Goal: Find specific page/section: Find specific page/section

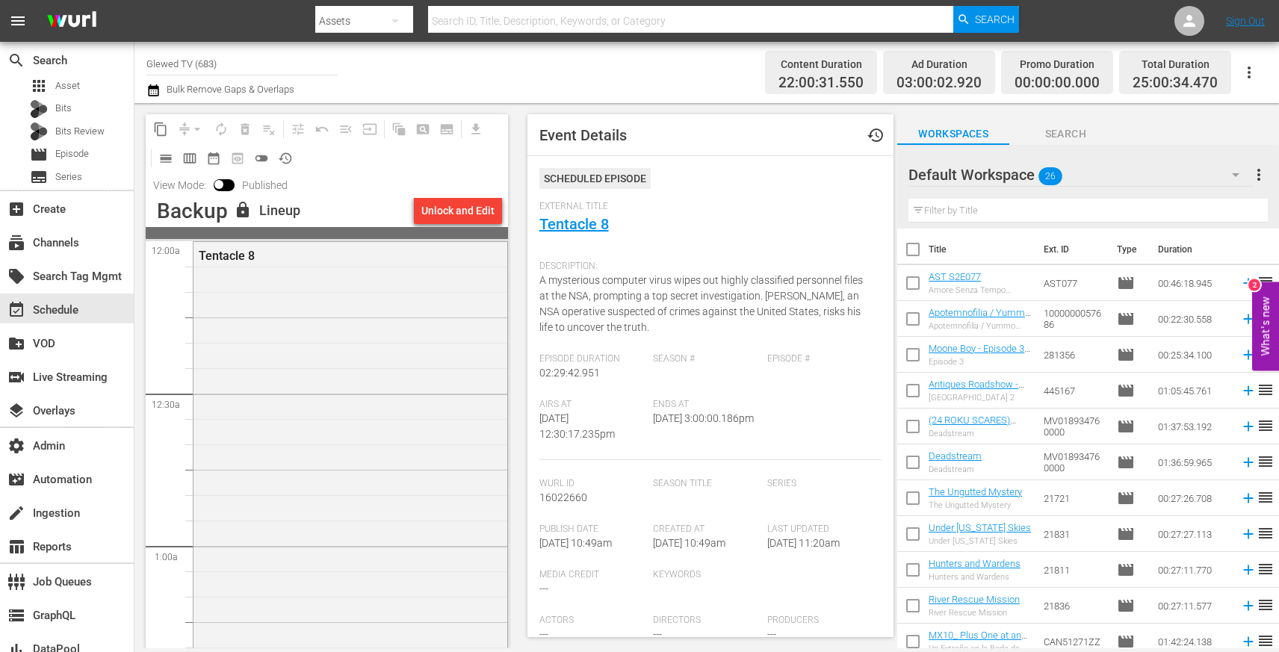
scroll to position [421, 0]
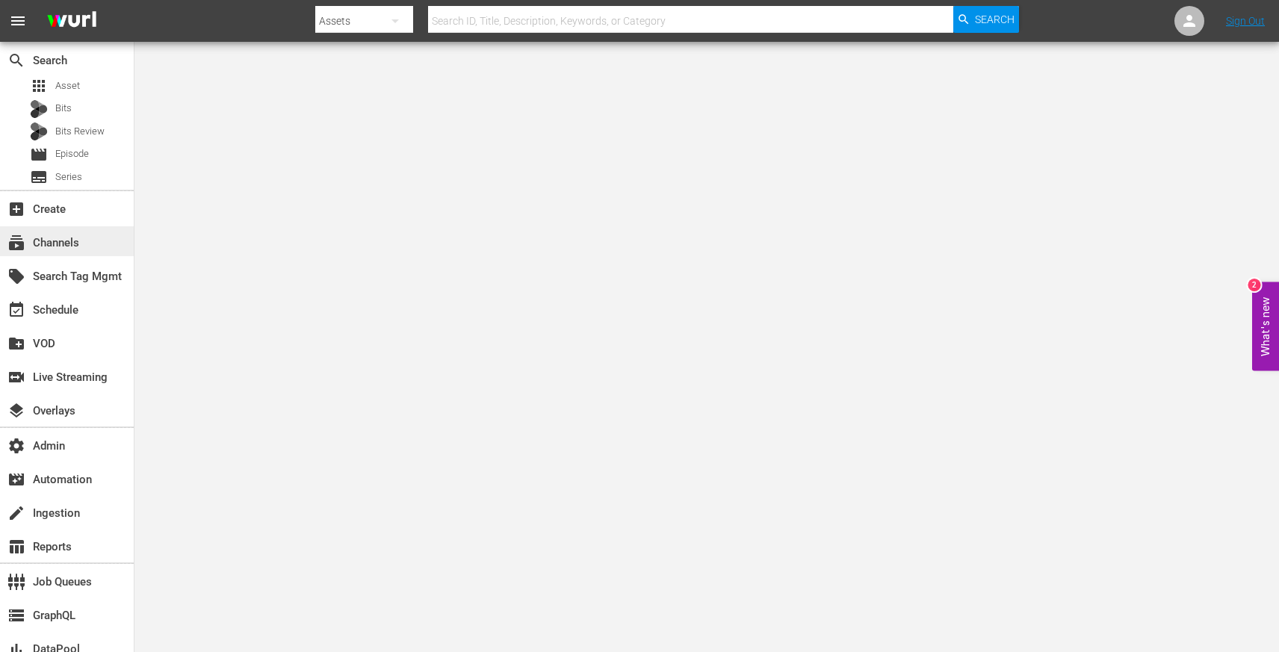
click at [87, 244] on div "subscriptions Channels" at bounding box center [67, 241] width 134 height 30
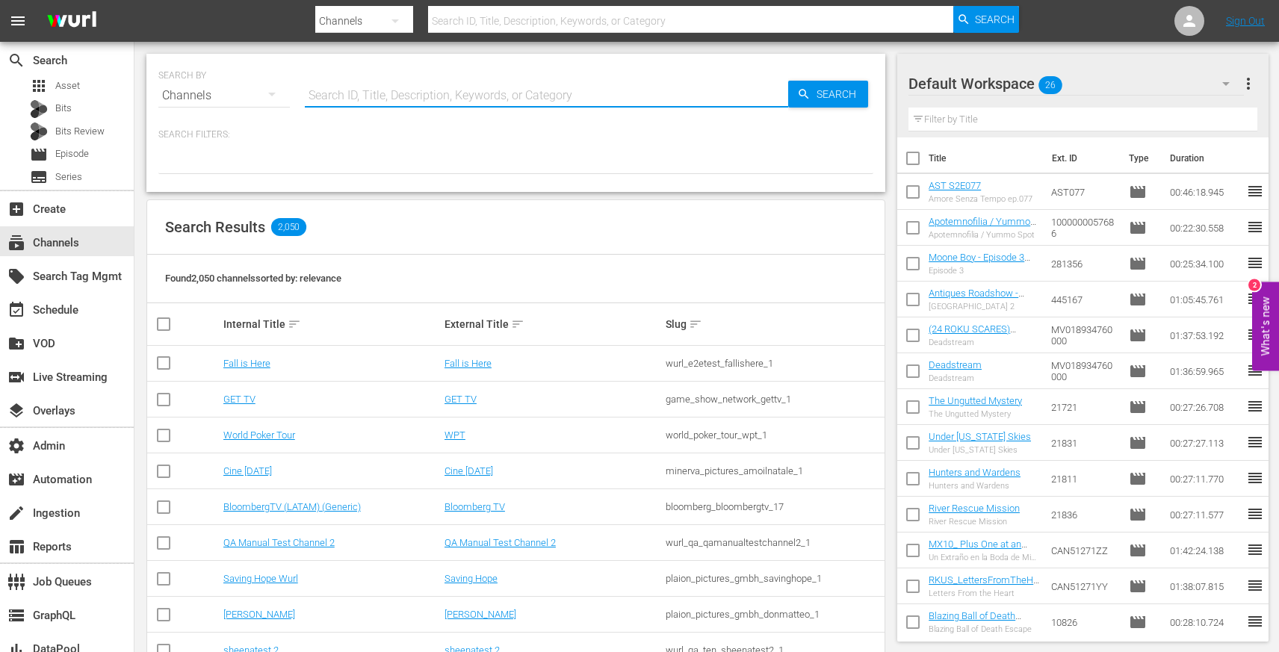
click at [375, 101] on input "text" at bounding box center [546, 96] width 483 height 36
type input "fubo"
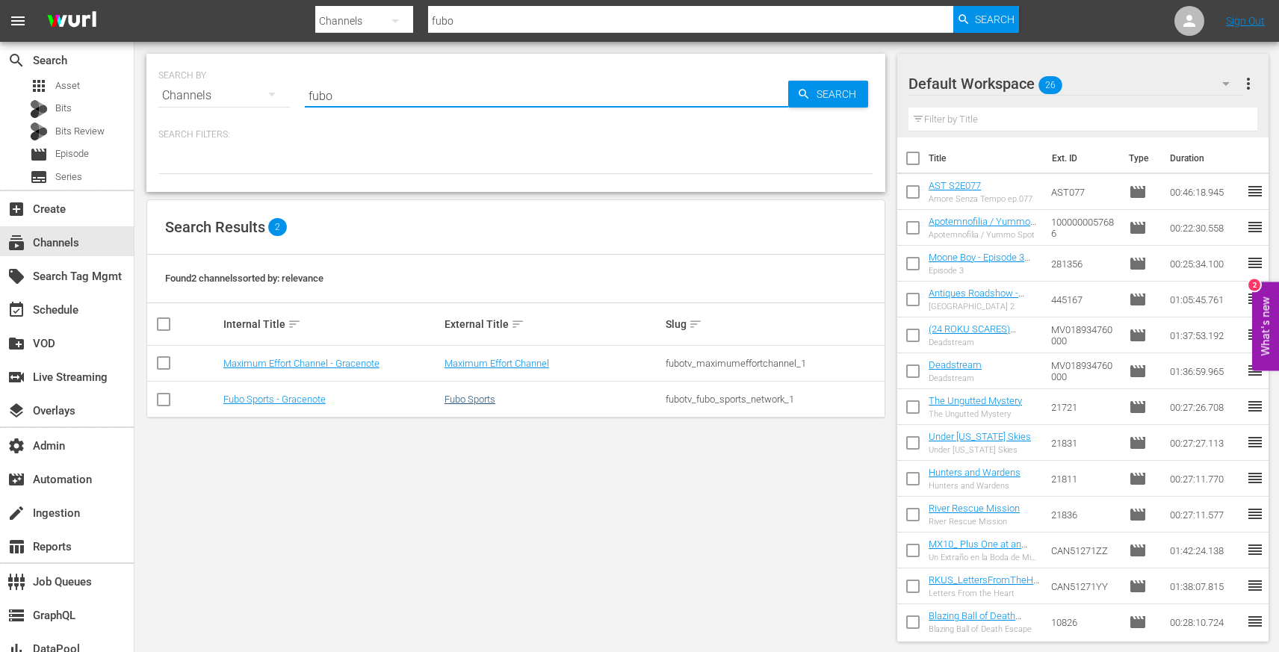
type input "fubo"
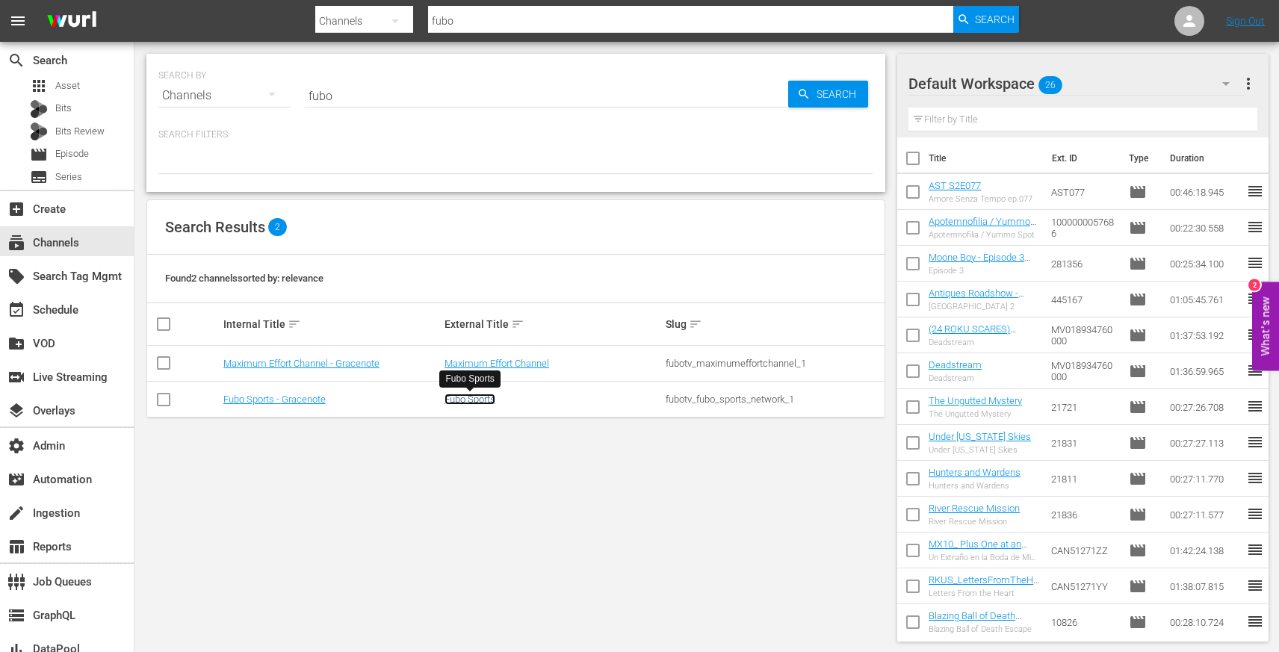
click at [478, 398] on link "Fubo Sports" at bounding box center [470, 399] width 51 height 11
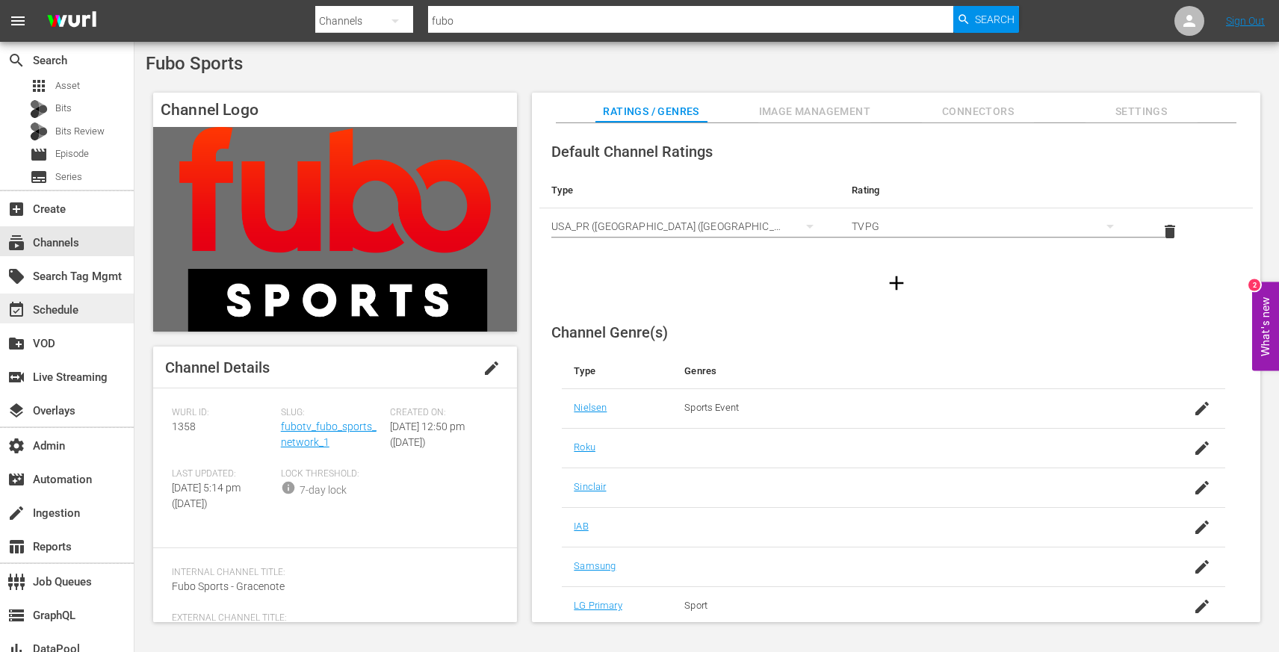
click at [71, 311] on div "event_available Schedule" at bounding box center [42, 307] width 84 height 13
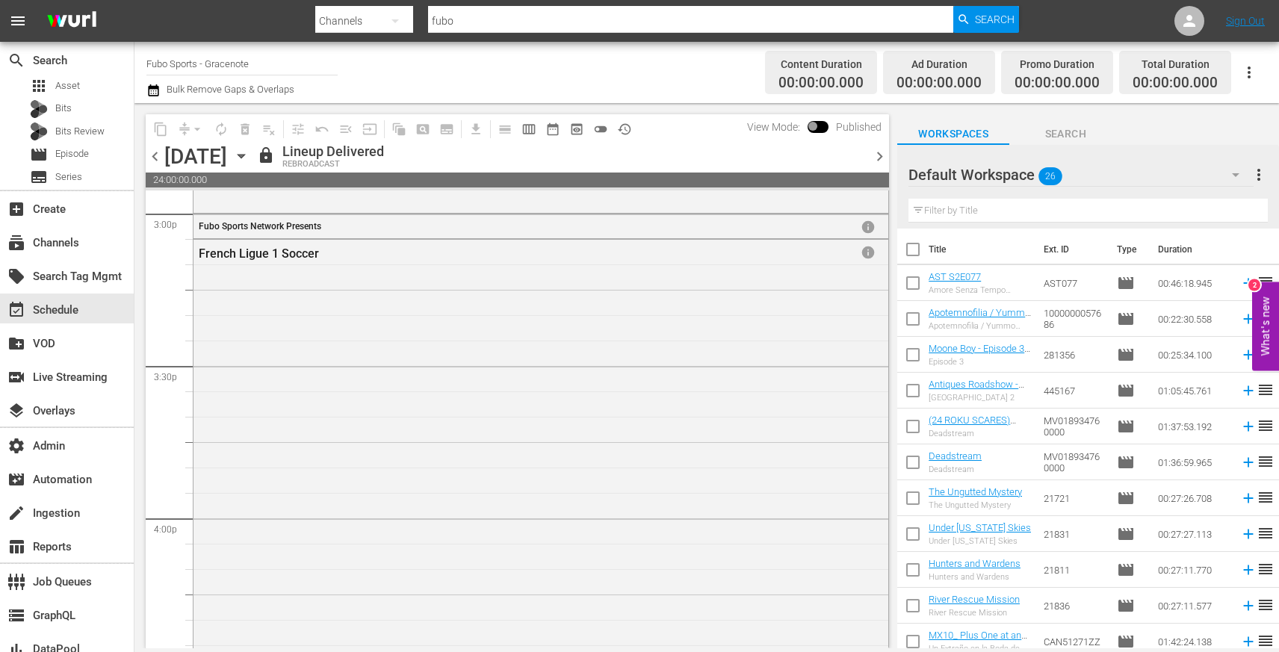
scroll to position [4548, 0]
